Goal: Find contact information: Find contact information

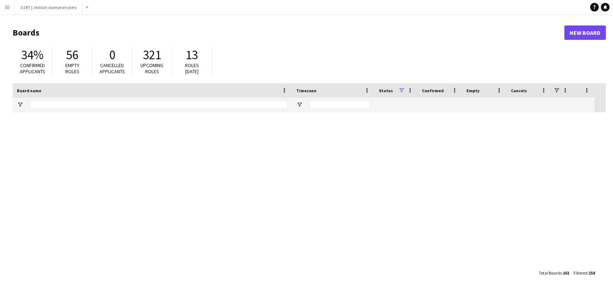
scroll to position [1756, 0]
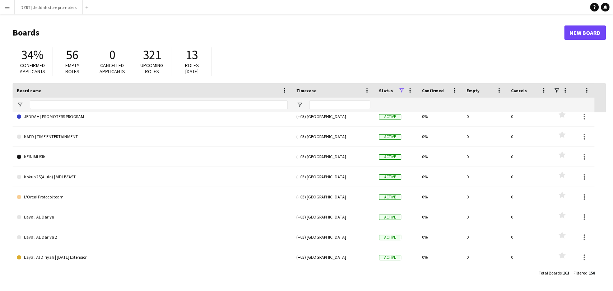
click at [6, 8] on app-icon "Menu" at bounding box center [7, 7] width 6 height 6
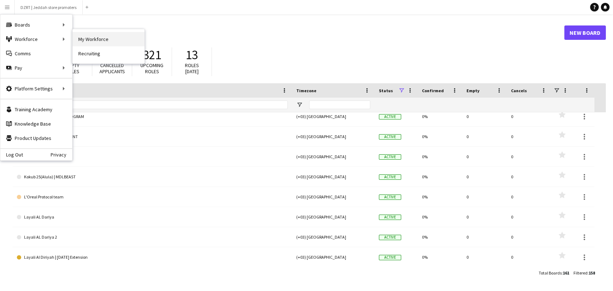
click at [105, 38] on link "My Workforce" at bounding box center [109, 39] width 72 height 14
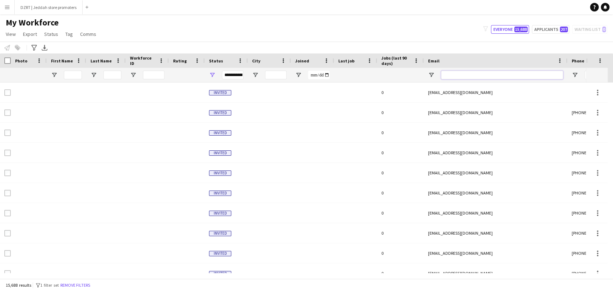
click at [460, 73] on input "Email Filter Input" at bounding box center [502, 75] width 122 height 9
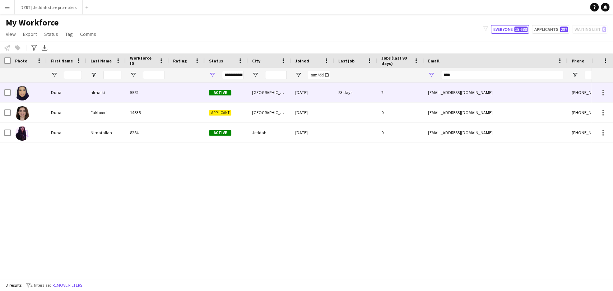
click at [179, 83] on div at bounding box center [187, 93] width 36 height 20
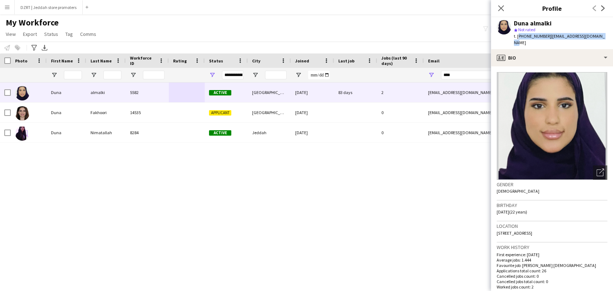
drag, startPoint x: 518, startPoint y: 37, endPoint x: 613, endPoint y: 36, distance: 94.9
click at [613, 36] on app-profile-header "Duna almalki star Not rated t. [PHONE_NUMBER] | [EMAIL_ADDRESS][DOMAIN_NAME]" at bounding box center [552, 33] width 122 height 32
copy div "[PHONE_NUMBER] | [EMAIL_ADDRESS][DOMAIN_NAME]"
click at [502, 9] on icon "Close pop-in" at bounding box center [501, 8] width 7 height 7
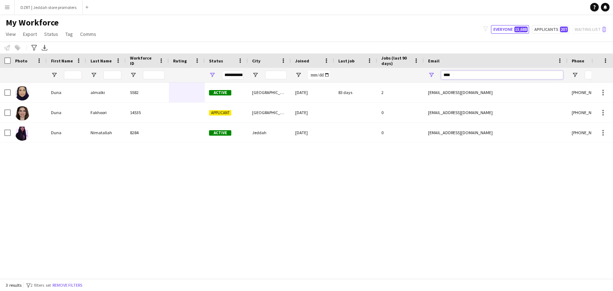
drag, startPoint x: 465, startPoint y: 75, endPoint x: 420, endPoint y: 76, distance: 45.3
click at [420, 76] on div at bounding box center [389, 75] width 779 height 14
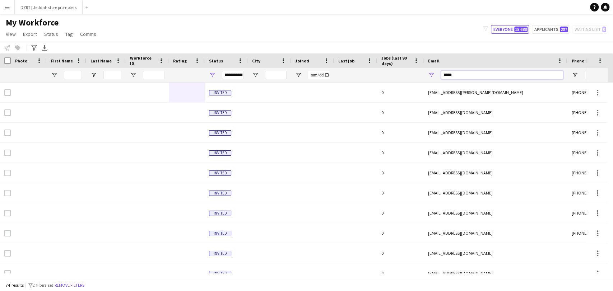
type input "*****"
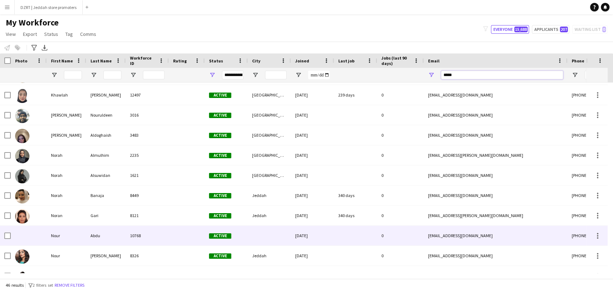
scroll to position [160, 0]
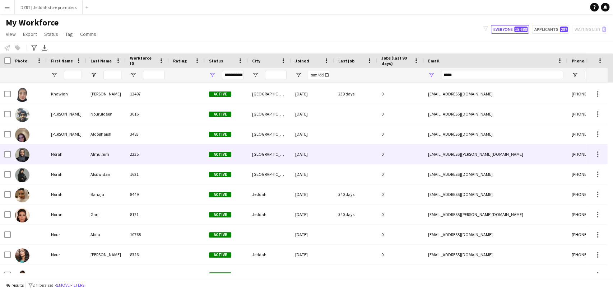
click at [93, 155] on div "Almulhim" at bounding box center [106, 154] width 40 height 20
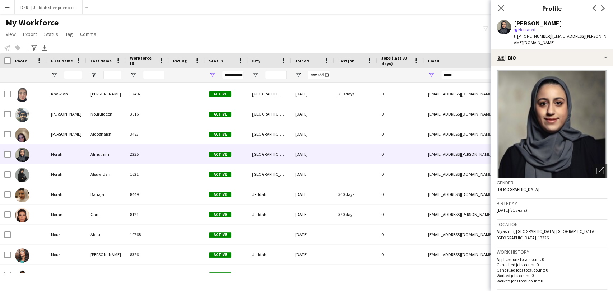
scroll to position [0, 0]
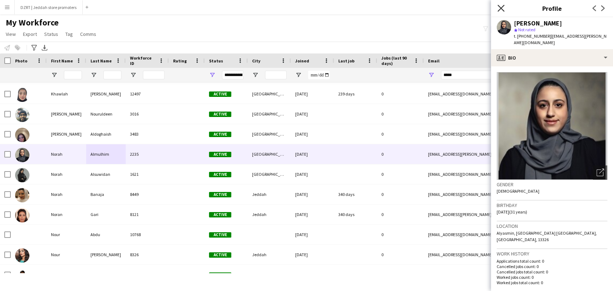
click at [498, 8] on icon "Close pop-in" at bounding box center [501, 8] width 7 height 7
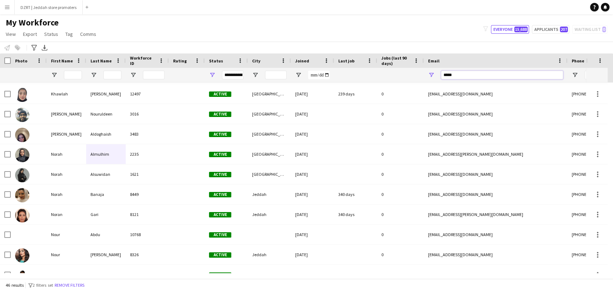
drag, startPoint x: 464, startPoint y: 74, endPoint x: 388, endPoint y: 77, distance: 76.2
click at [388, 77] on div at bounding box center [389, 75] width 779 height 14
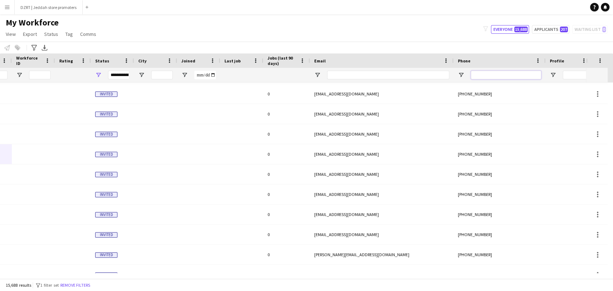
click at [509, 76] on input "Phone Filter Input" at bounding box center [506, 75] width 70 height 9
type input "****"
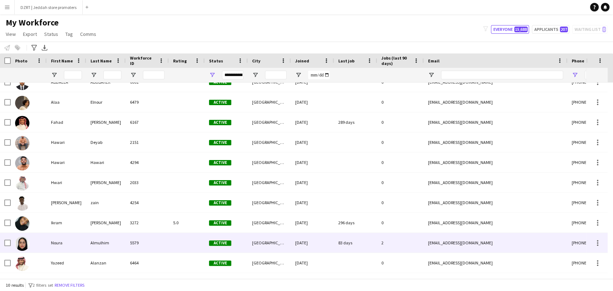
click at [61, 243] on div "Noura" at bounding box center [67, 243] width 40 height 20
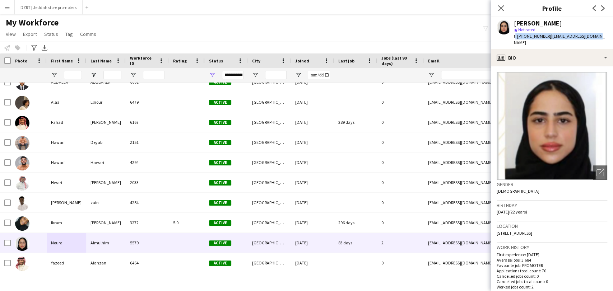
drag, startPoint x: 595, startPoint y: 37, endPoint x: 509, endPoint y: 41, distance: 85.2
click at [509, 41] on div "[PERSON_NAME] star Not rated t. [PHONE_NUMBER] | [EMAIL_ADDRESS][DOMAIN_NAME]" at bounding box center [552, 33] width 122 height 32
copy div "t. [PHONE_NUMBER] | [EMAIL_ADDRESS][DOMAIN_NAME]"
click at [503, 11] on icon "Close pop-in" at bounding box center [501, 8] width 7 height 7
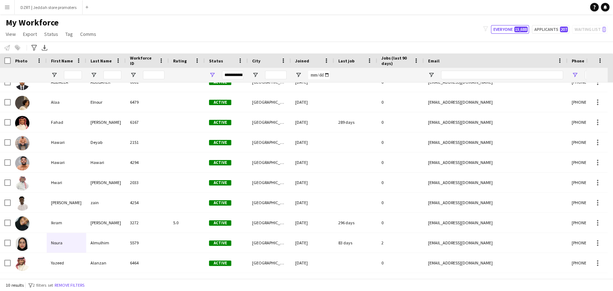
click at [290, 18] on div "My Workforce View Views Default view New view Update view Delete view Edit name…" at bounding box center [306, 29] width 613 height 24
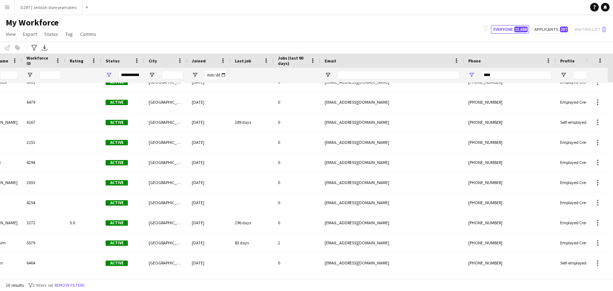
scroll to position [0, 115]
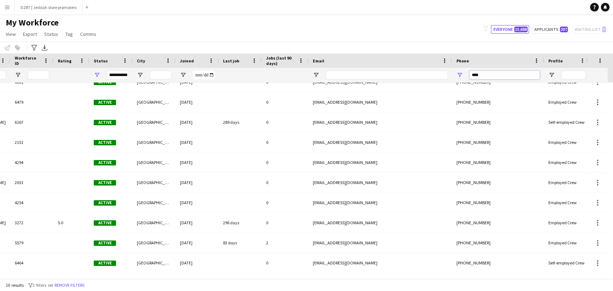
click at [499, 76] on input "****" at bounding box center [505, 75] width 70 height 9
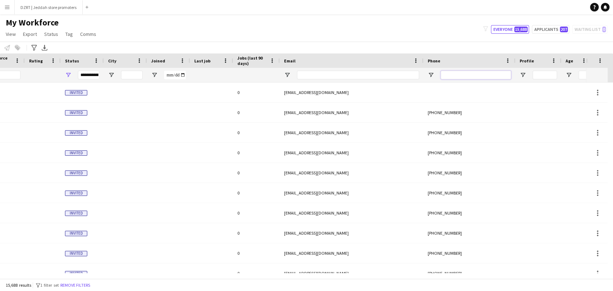
scroll to position [0, 193]
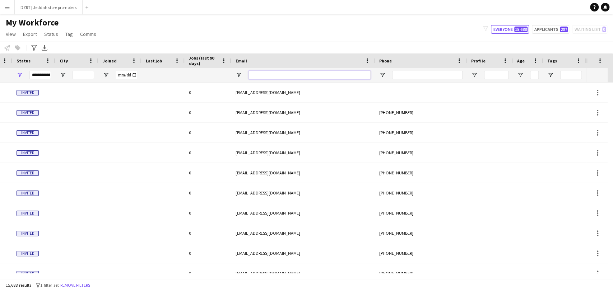
click at [275, 75] on input "Email Filter Input" at bounding box center [310, 75] width 122 height 9
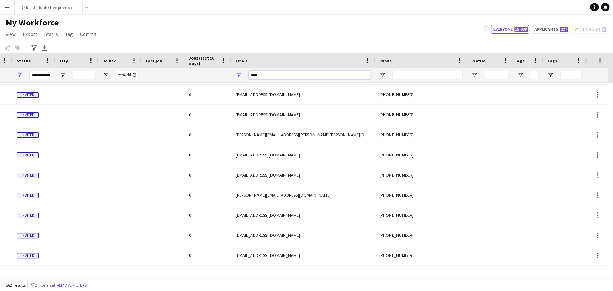
scroll to position [0, 14]
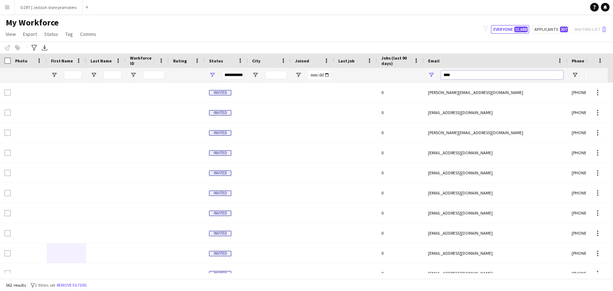
drag, startPoint x: 494, startPoint y: 74, endPoint x: 307, endPoint y: 77, distance: 187.6
click at [307, 77] on div "**********" at bounding box center [389, 75] width 779 height 14
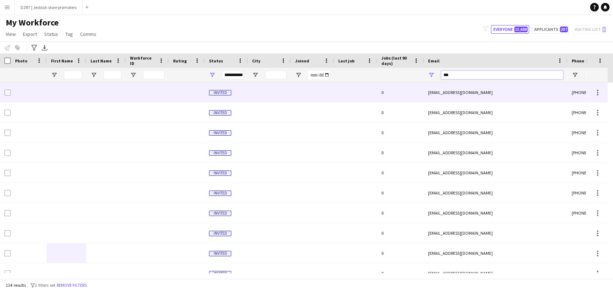
type input "***"
click at [364, 94] on div at bounding box center [355, 93] width 43 height 20
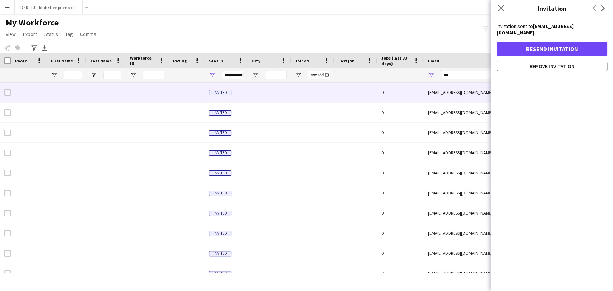
click at [293, 32] on div "My Workforce View Views Default view New view Update view Delete view Edit name…" at bounding box center [306, 29] width 613 height 24
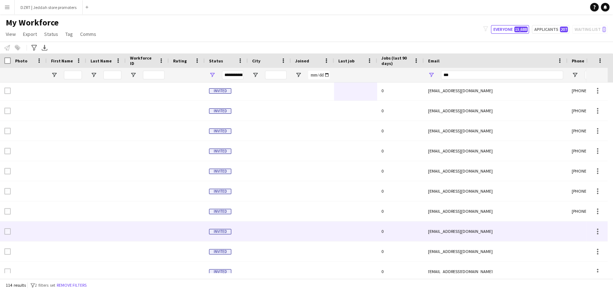
scroll to position [0, 0]
